Goal: Information Seeking & Learning: Learn about a topic

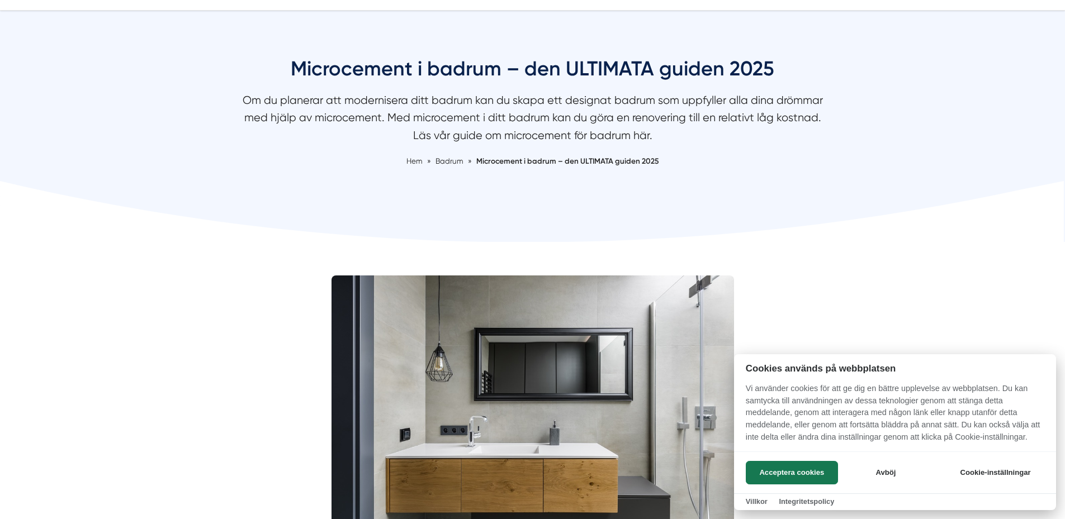
scroll to position [56, 0]
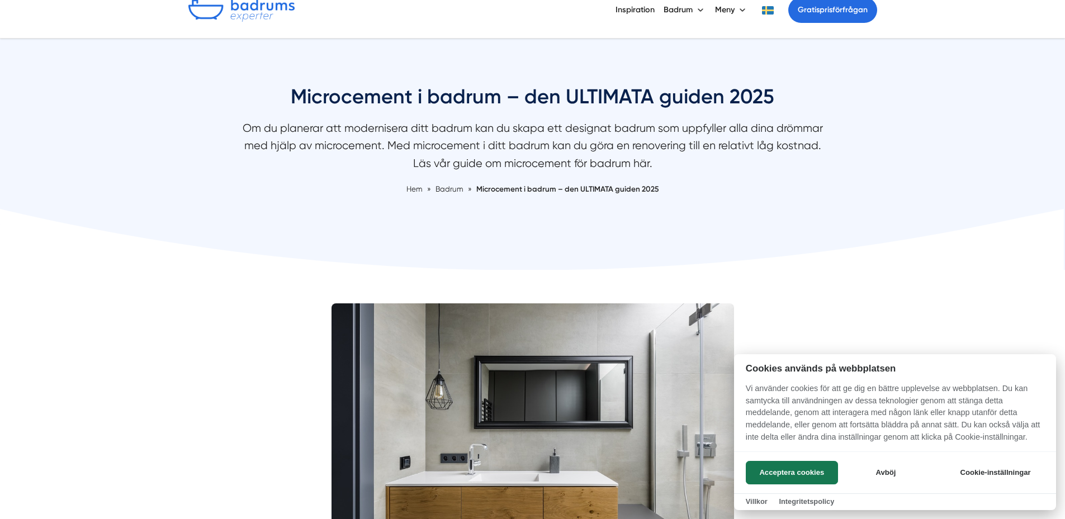
drag, startPoint x: 284, startPoint y: 96, endPoint x: 319, endPoint y: 101, distance: 34.9
click at [496, 179] on div at bounding box center [532, 259] width 1065 height 519
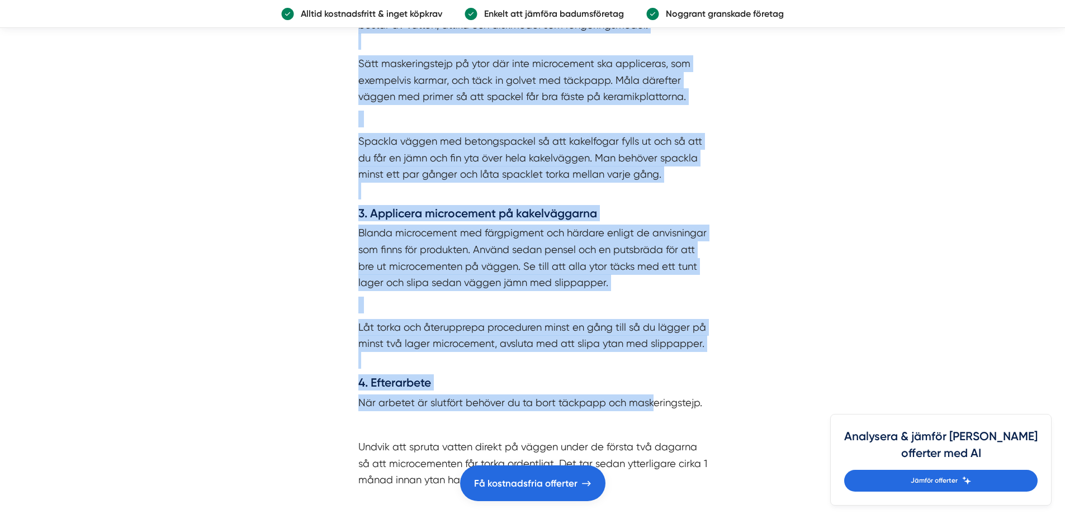
scroll to position [3521, 0]
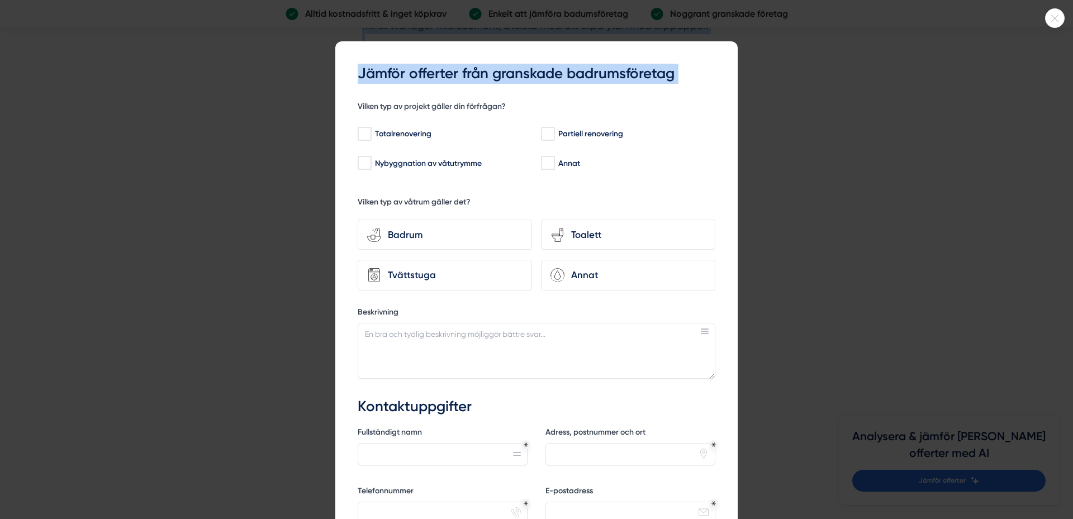
drag, startPoint x: 273, startPoint y: 123, endPoint x: 899, endPoint y: 133, distance: 626.0
click at [735, 285] on body "NYHET Jämför offerter med AI Om oss Kontakta oss Anslut företag Inspiration [GE…" at bounding box center [536, 229] width 1073 height 7500
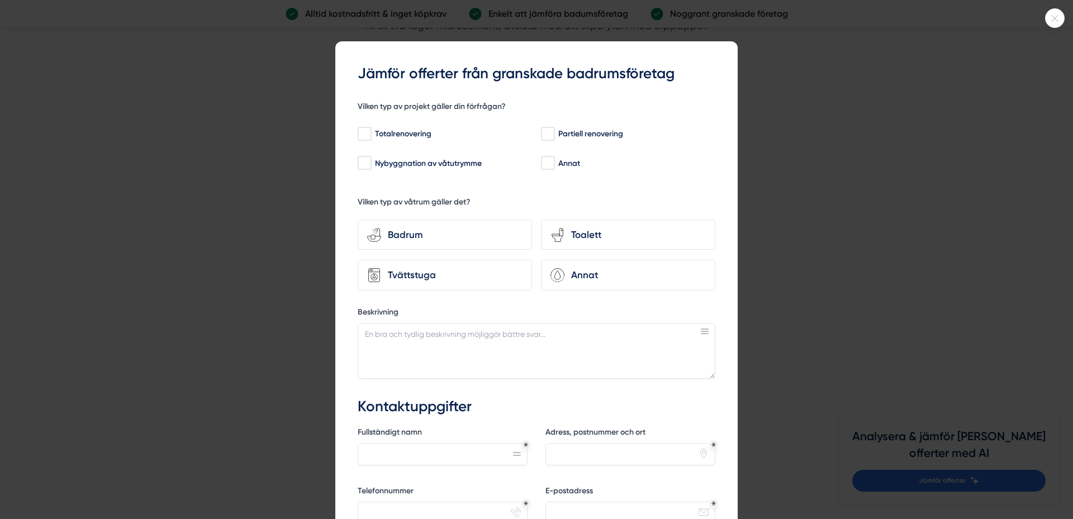
click at [1054, 16] on icon at bounding box center [1055, 18] width 18 height 7
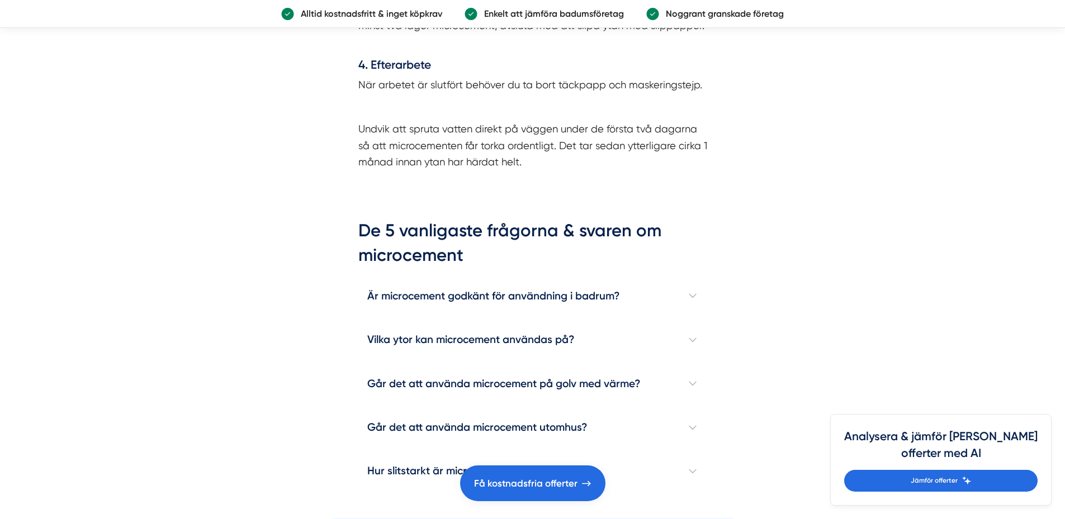
click at [679, 274] on h4 "Är microcement godkänt för användning i badrum?" at bounding box center [532, 296] width 349 height 44
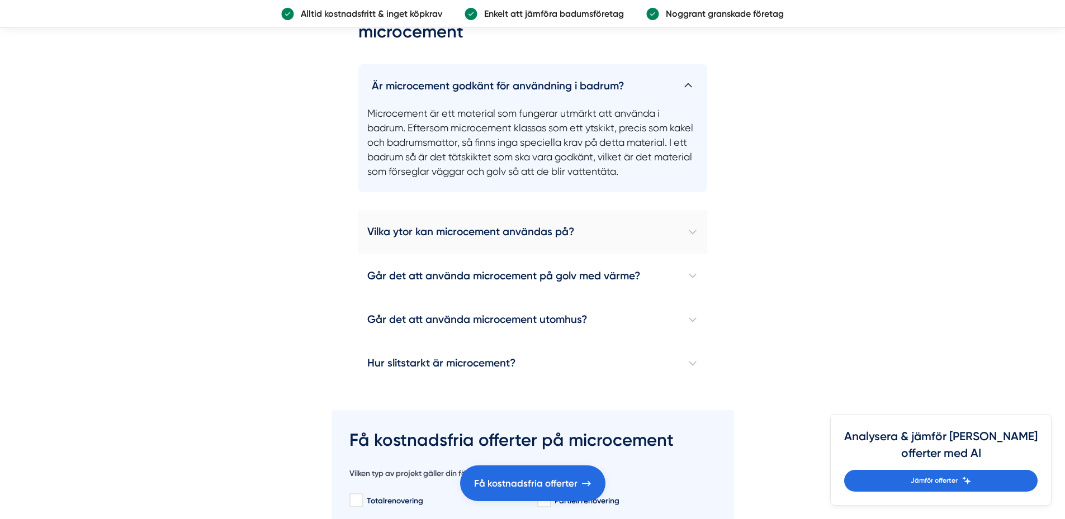
click at [697, 220] on h4 "Vilka ytor kan microcement användas på?" at bounding box center [532, 232] width 349 height 44
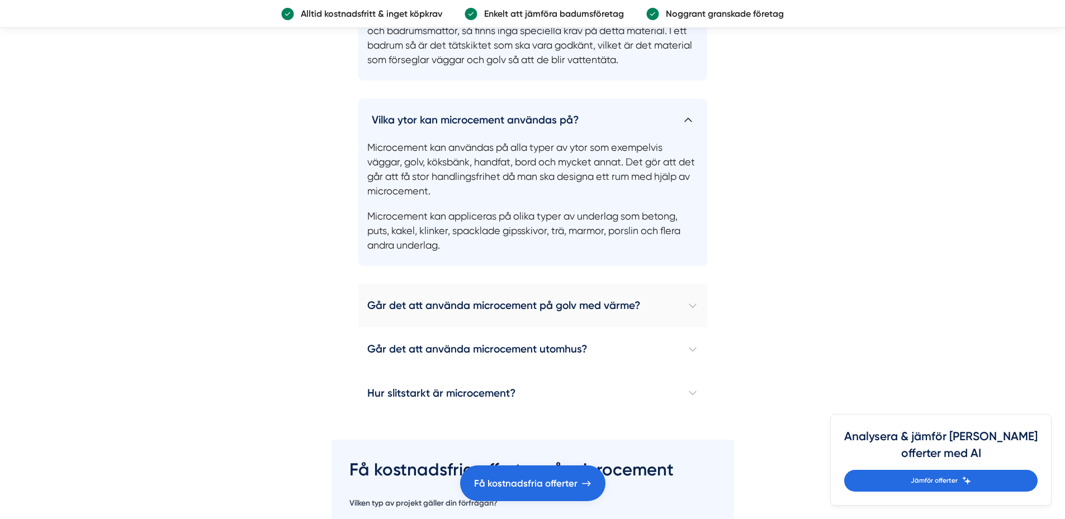
click at [668, 284] on h4 "Går det att använda microcement på golv med värme?" at bounding box center [532, 306] width 349 height 44
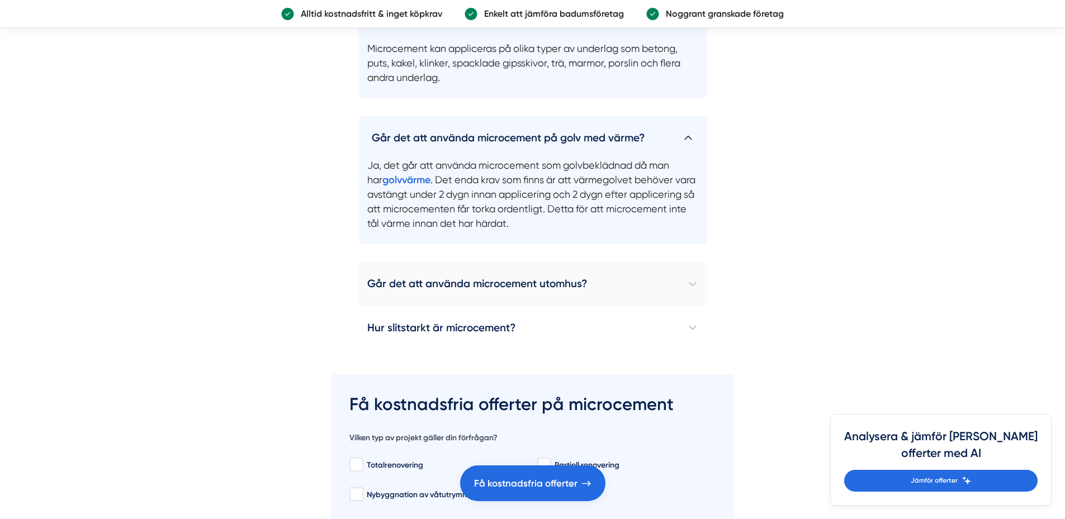
click at [659, 262] on h4 "Går det att använda microcement utomhus?" at bounding box center [532, 284] width 349 height 44
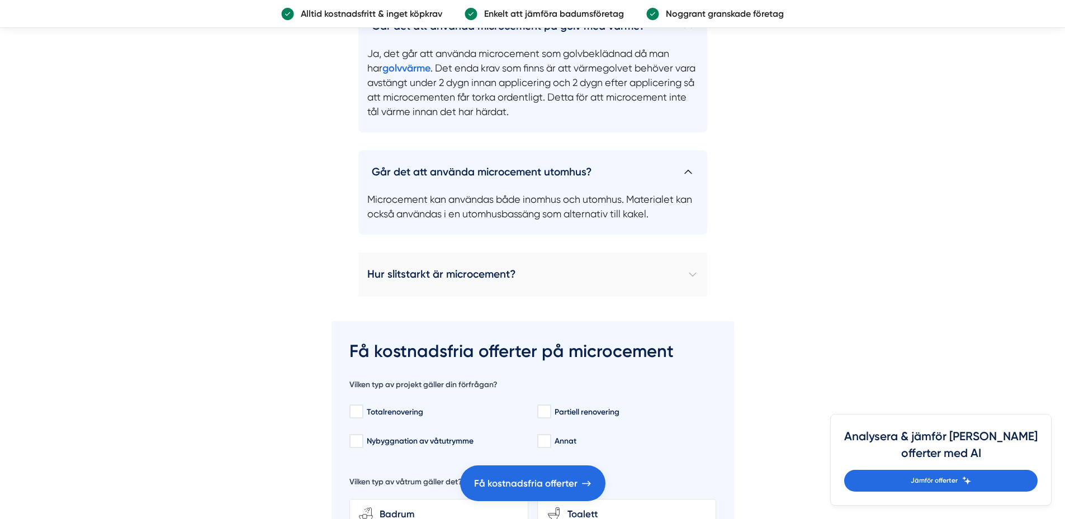
click at [590, 253] on h4 "Hur slitstarkt är microcement?" at bounding box center [532, 275] width 349 height 44
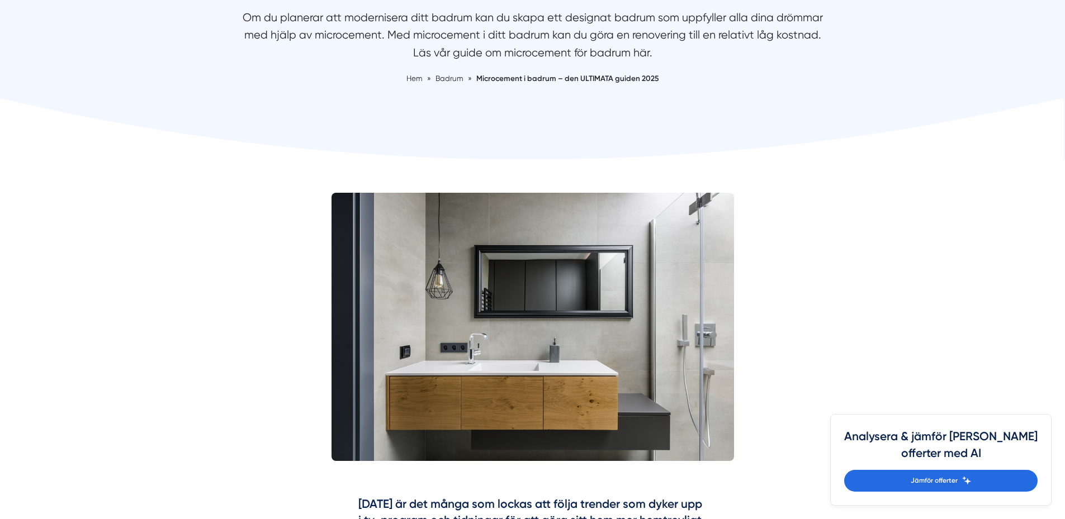
scroll to position [0, 0]
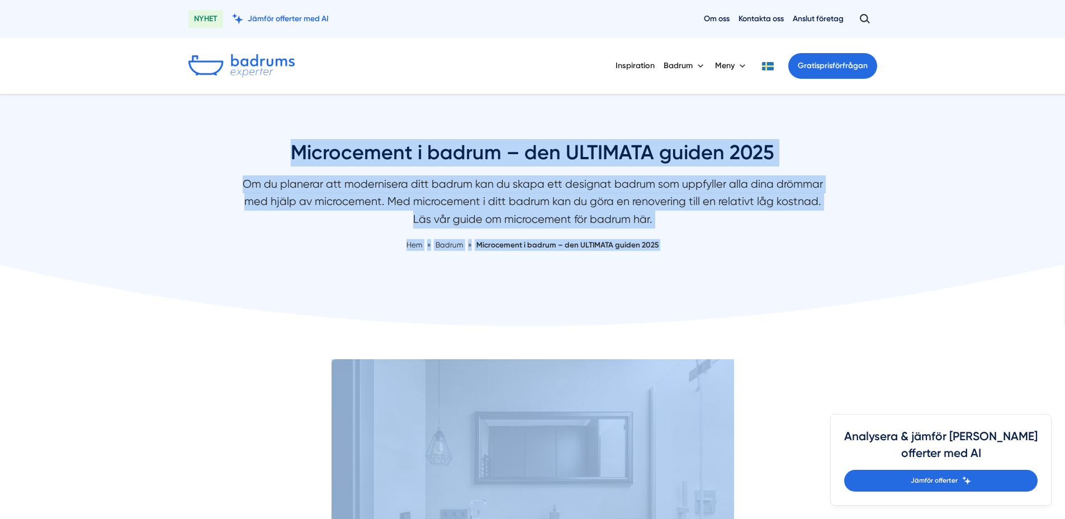
drag, startPoint x: 522, startPoint y: 291, endPoint x: 291, endPoint y: 156, distance: 267.2
copy div "Loremipsumd s ametco – adi ELITSEDD eiusmo 5851 Te in utlabore etd magnaaliqua …"
